Goal: Check status: Check status

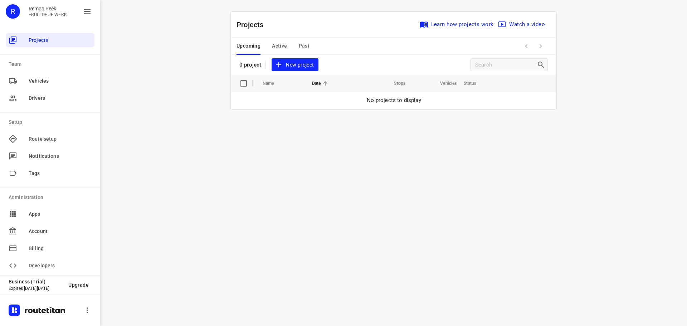
click at [306, 44] on span "Past" at bounding box center [304, 46] width 11 height 9
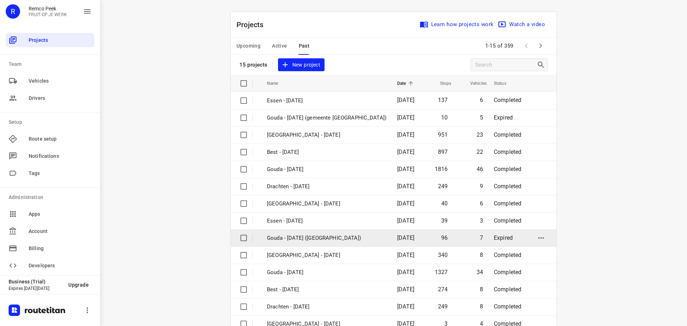
scroll to position [36, 0]
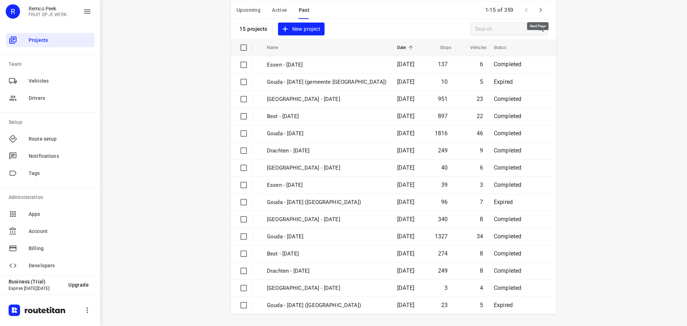
click at [539, 8] on icon "button" at bounding box center [540, 10] width 9 height 9
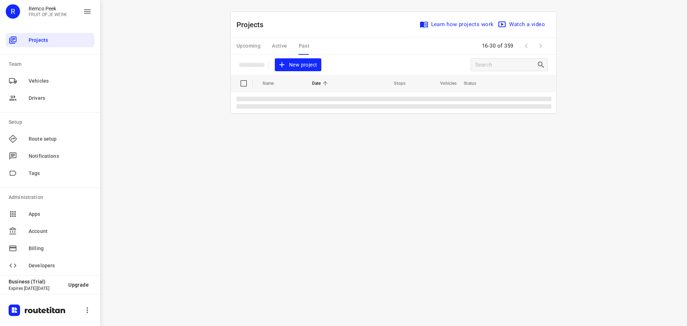
scroll to position [0, 0]
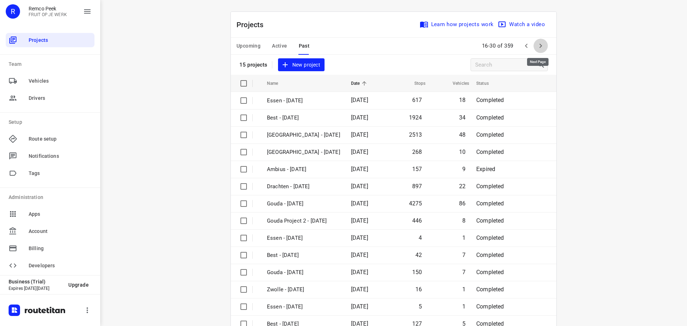
click at [538, 43] on icon "button" at bounding box center [540, 46] width 9 height 9
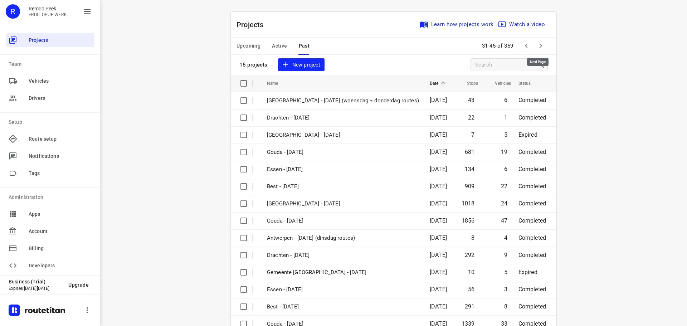
click at [541, 44] on icon "button" at bounding box center [540, 46] width 9 height 9
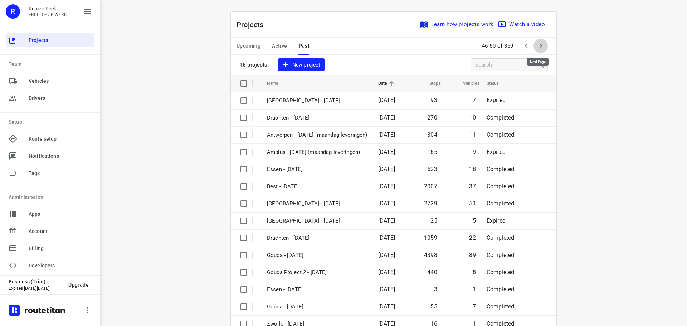
click at [540, 45] on icon "button" at bounding box center [540, 46] width 9 height 9
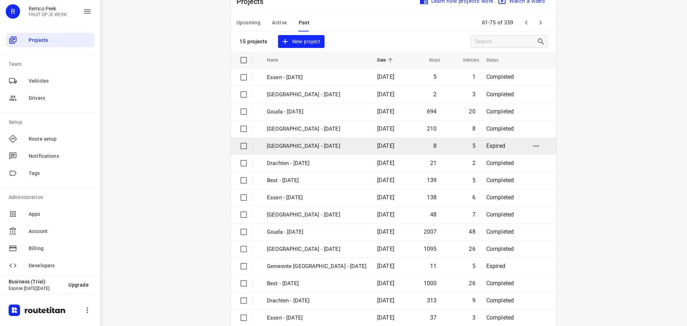
scroll to position [36, 0]
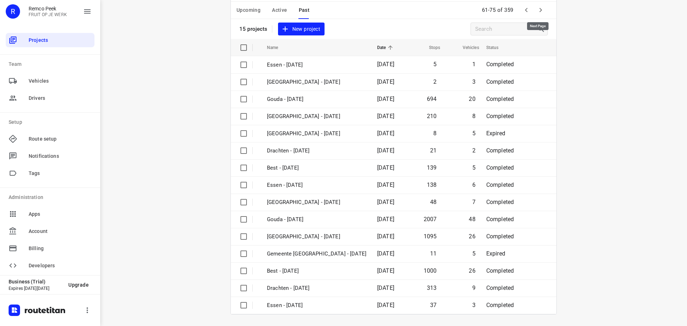
click at [536, 13] on icon "button" at bounding box center [540, 10] width 9 height 9
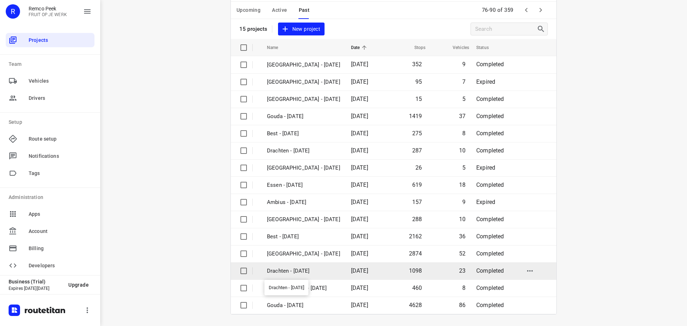
click at [289, 272] on p "Drachten - [DATE]" at bounding box center [303, 271] width 73 height 8
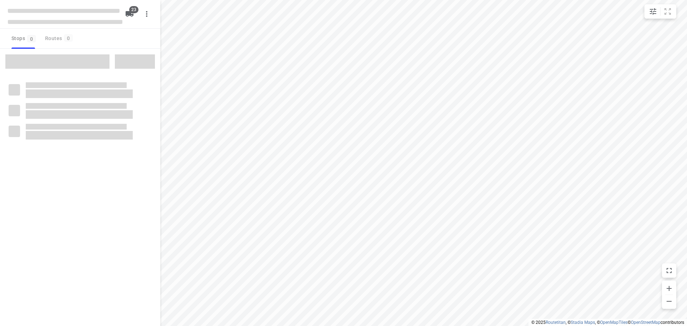
type input "distance"
checkbox input "true"
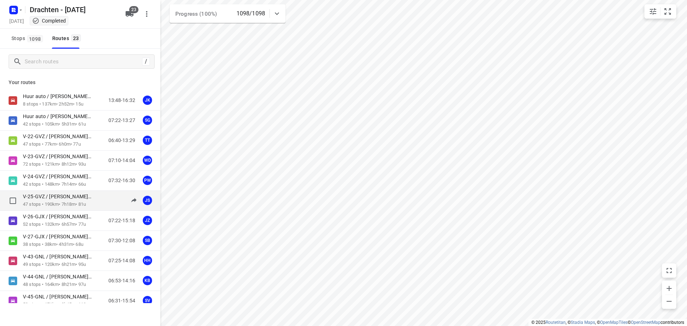
click at [47, 198] on p "V-25-GVZ / [PERSON_NAME] ([GEOGRAPHIC_DATA])" at bounding box center [60, 196] width 74 height 6
